Goal: Task Accomplishment & Management: Manage account settings

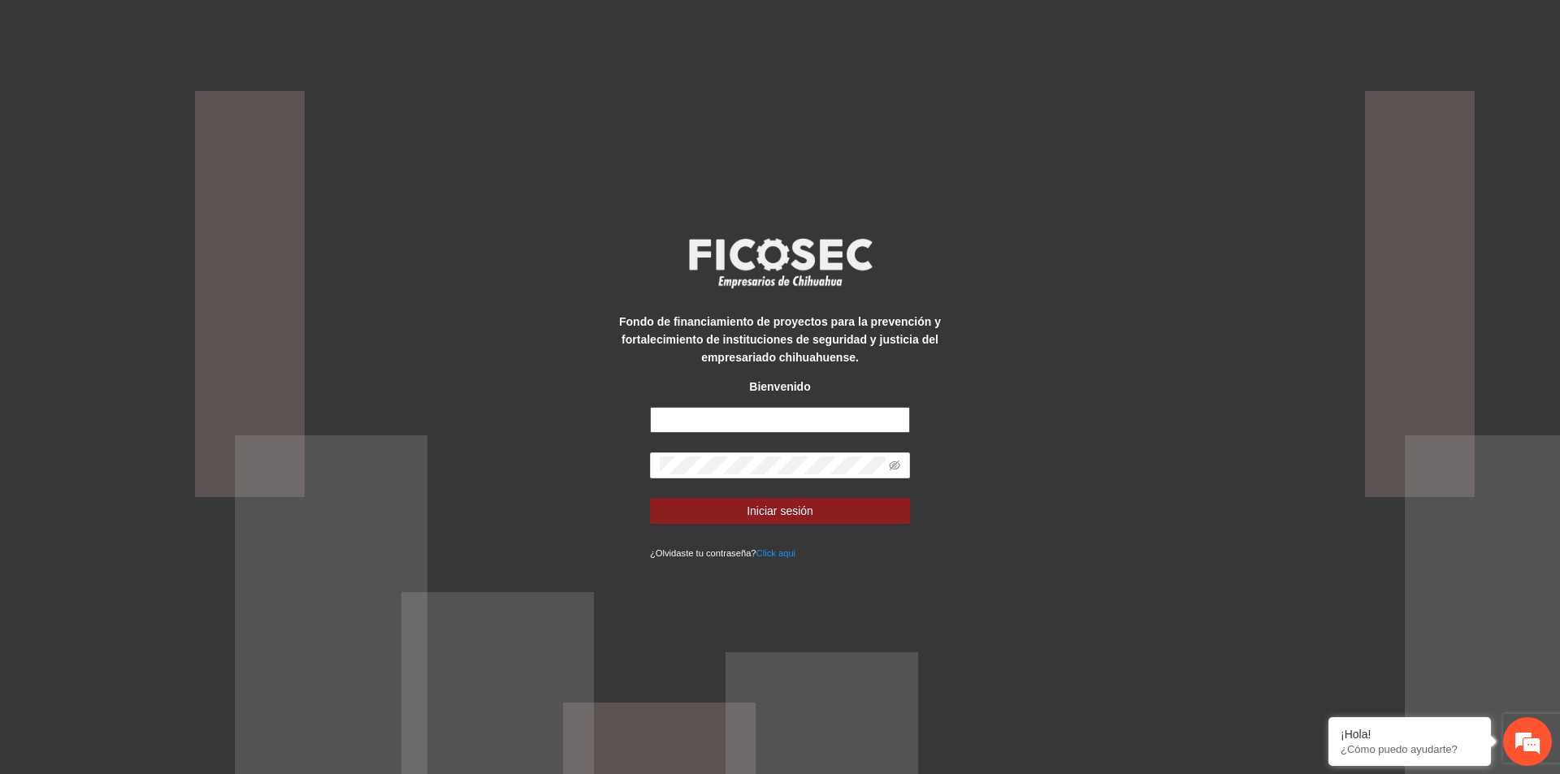
click at [756, 418] on input "text" at bounding box center [780, 420] width 260 height 26
type input "**********"
click at [892, 473] on span at bounding box center [894, 466] width 11 height 18
click at [892, 468] on icon "eye-invisible" at bounding box center [894, 466] width 11 height 10
click at [800, 513] on span "Iniciar sesión" at bounding box center [780, 511] width 67 height 18
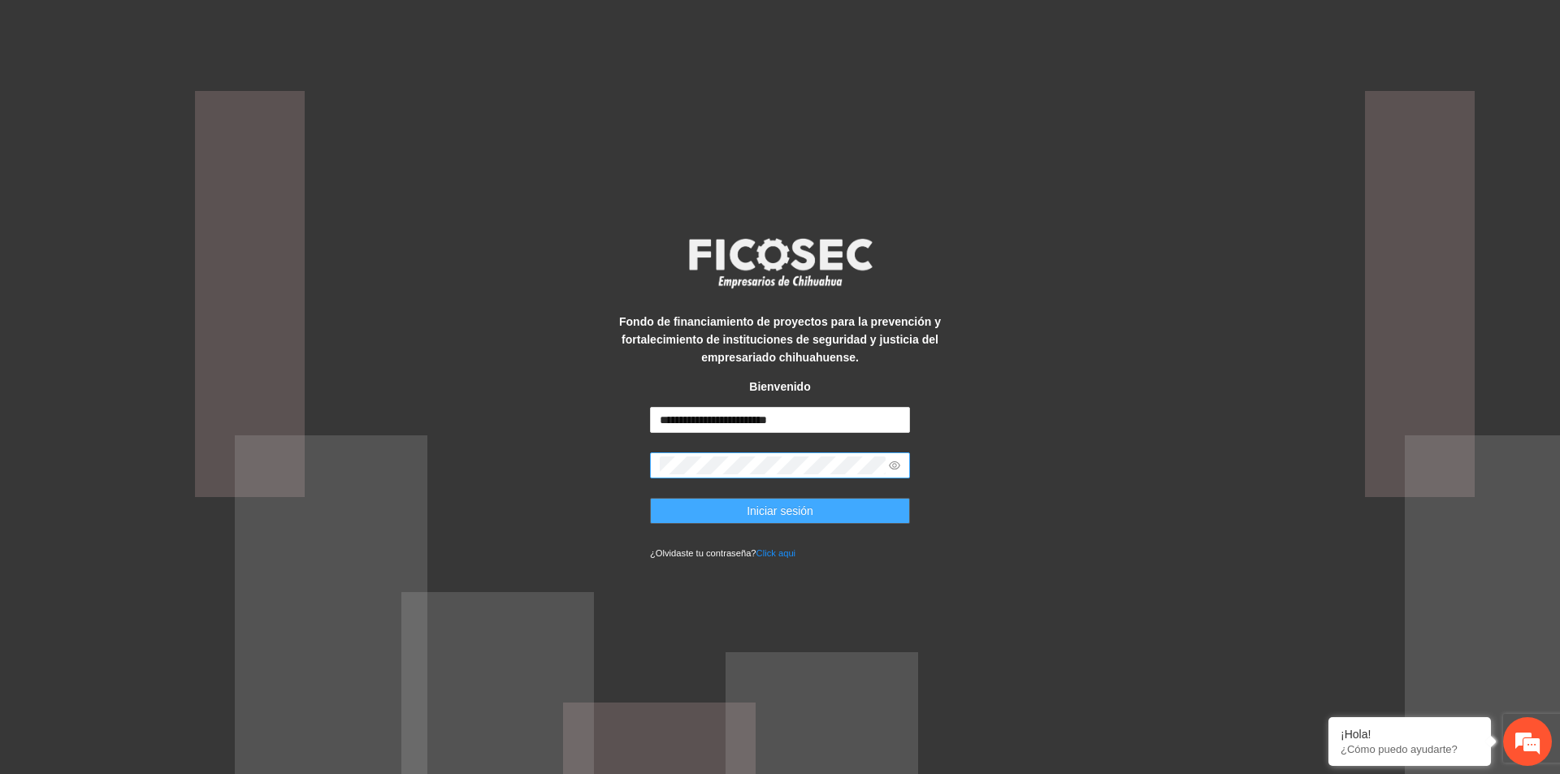
click at [803, 509] on span "Iniciar sesión" at bounding box center [780, 511] width 67 height 18
click at [797, 510] on span "Iniciar sesión" at bounding box center [780, 511] width 67 height 18
click at [784, 505] on span "Iniciar sesión" at bounding box center [780, 511] width 67 height 18
